Goal: Information Seeking & Learning: Learn about a topic

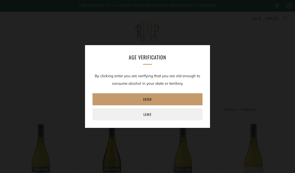
click at [153, 100] on link "Enter" at bounding box center [148, 99] width 110 height 12
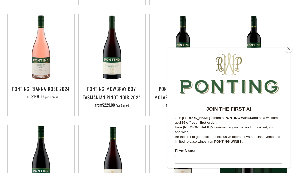
scroll to position [226, 0]
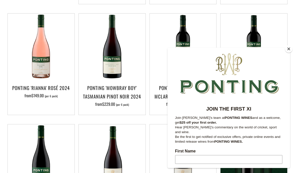
click at [292, 53] on button "Close" at bounding box center [289, 49] width 8 height 8
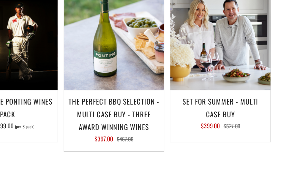
scroll to position [439, 0]
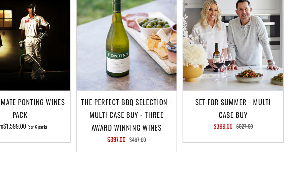
click at [221, 46] on img at bounding box center [254, 70] width 67 height 67
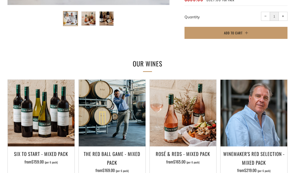
scroll to position [244, 0]
click at [52, 154] on h3 "Six To Start - Mixed Pack" at bounding box center [41, 153] width 62 height 9
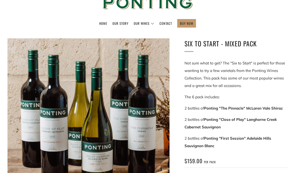
scroll to position [49, 0]
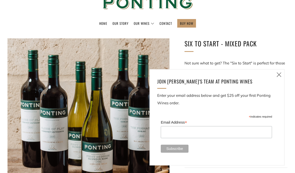
click at [0, 0] on link "The Collection" at bounding box center [0, 0] width 0 height 0
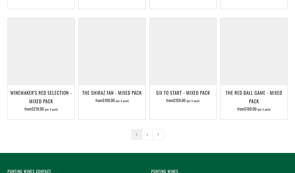
scroll to position [702, 0]
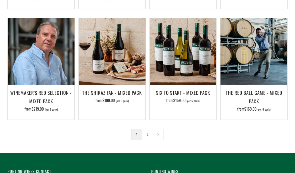
click at [163, 132] on link at bounding box center [158, 134] width 11 height 11
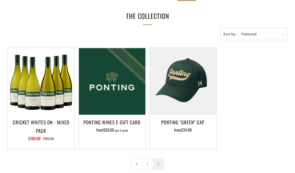
scroll to position [75, 0]
click at [143, 161] on link "1" at bounding box center [147, 163] width 11 height 11
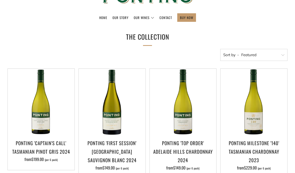
scroll to position [53, 0]
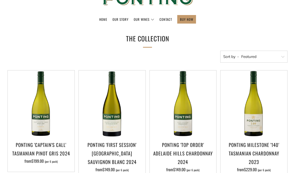
click at [231, 58] on select "Featured Best Selling Alphabetically, A-Z Alphabetically, Z-A Price, low to hig…" at bounding box center [253, 57] width 67 height 12
click at [231, 55] on select "Featured Best Selling Alphabetically, A-Z Alphabetically, Z-A Price, low to hig…" at bounding box center [253, 57] width 67 height 12
select select "created-ascending"
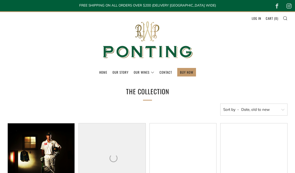
select select "created-ascending"
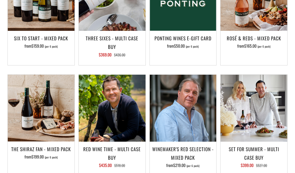
scroll to position [276, 0]
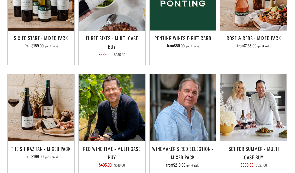
click at [41, 147] on h3 "The Shiraz Fan - Mixed Pack" at bounding box center [41, 148] width 62 height 9
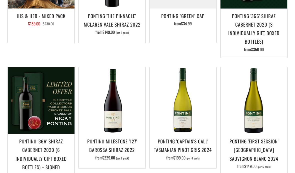
scroll to position [519, 0]
click at [114, 148] on h3 "Ponting Milestone '127' Barossa Shiraz 2022" at bounding box center [112, 145] width 62 height 17
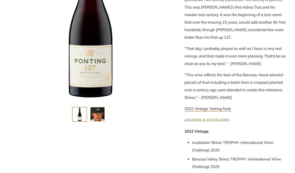
scroll to position [148, 0]
click at [217, 110] on div "The first release from our Milestone Collection. This wine marks [PERSON_NAME] …" at bounding box center [236, 98] width 103 height 257
click at [215, 118] on strong "AWARDS & ACCOLADES" at bounding box center [207, 120] width 45 height 5
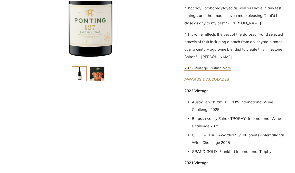
scroll to position [189, 0]
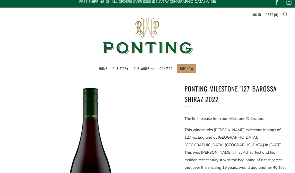
scroll to position [0, 0]
